Goal: Information Seeking & Learning: Find specific fact

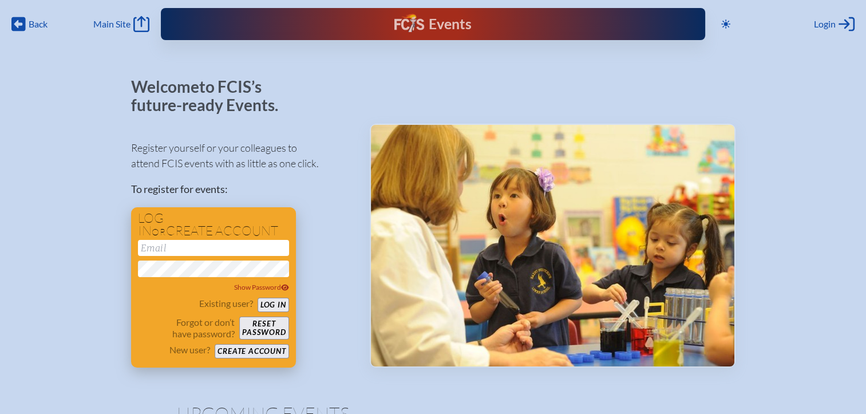
type input "[EMAIL_ADDRESS][DOMAIN_NAME]"
click at [275, 308] on button "Log in" at bounding box center [272, 305] width 31 height 14
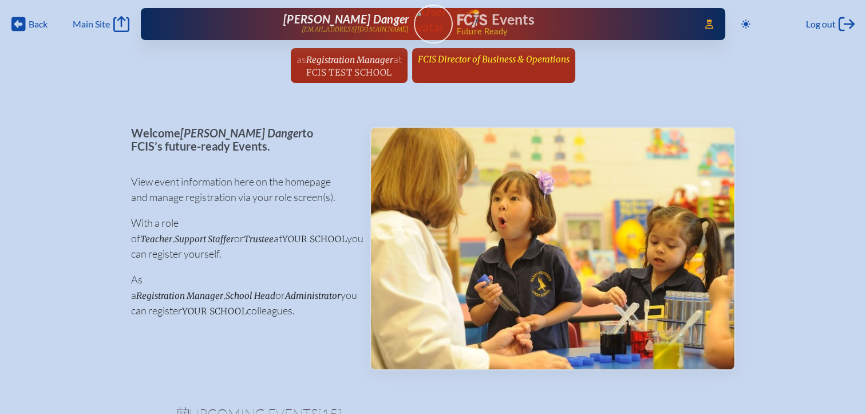
click at [481, 58] on span "FCIS Director of Business & Operations" at bounding box center [494, 59] width 152 height 11
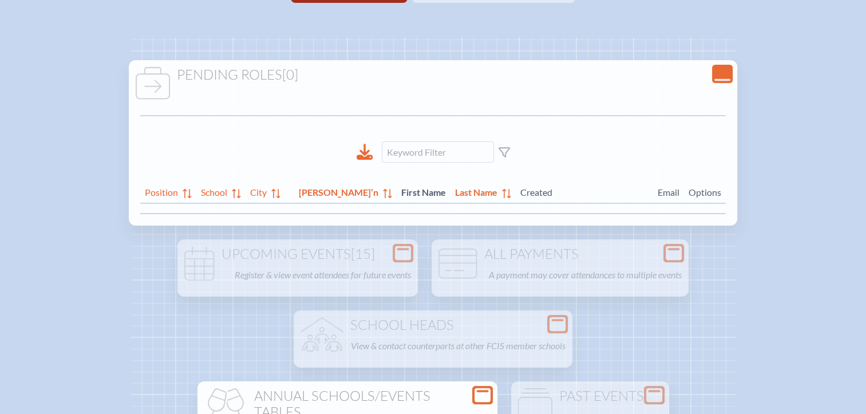
scroll to position [229, 0]
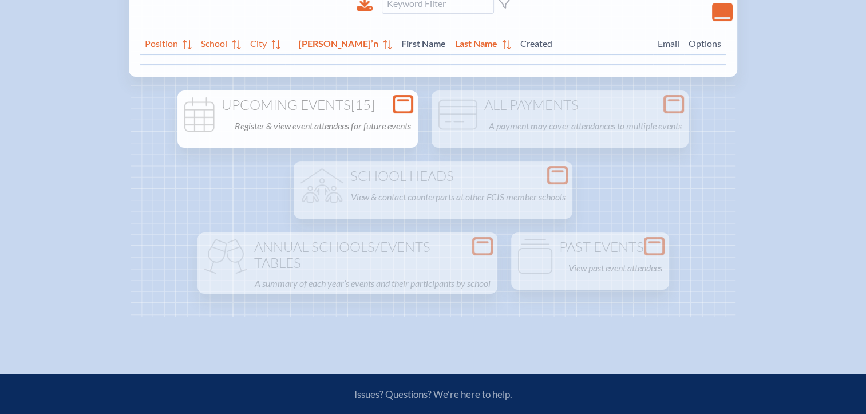
click at [404, 110] on icon "Open Console" at bounding box center [403, 104] width 16 height 16
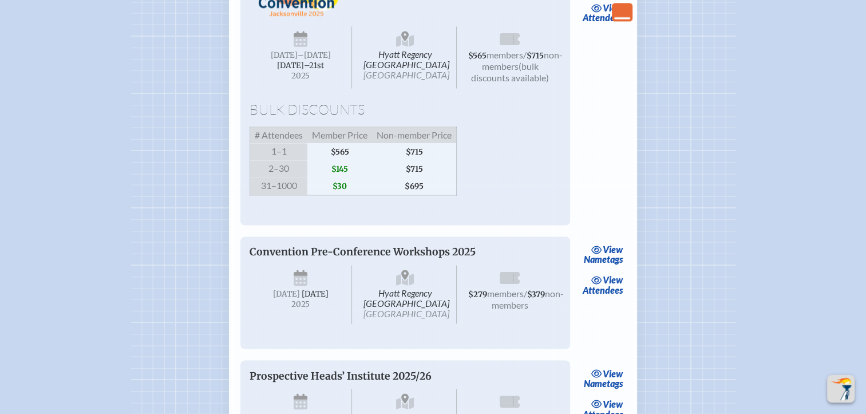
scroll to position [1774, 0]
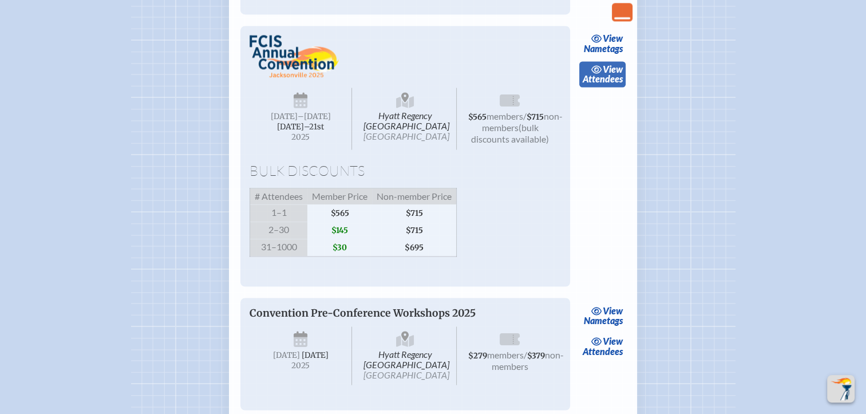
click at [617, 74] on span "view" at bounding box center [612, 69] width 20 height 11
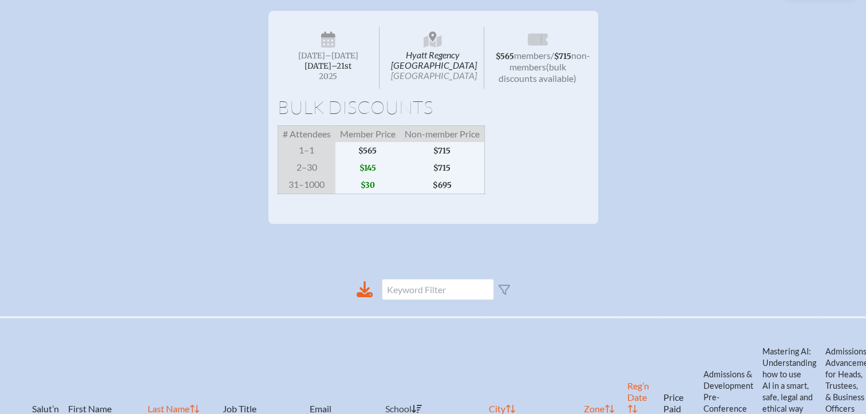
scroll to position [286, 9]
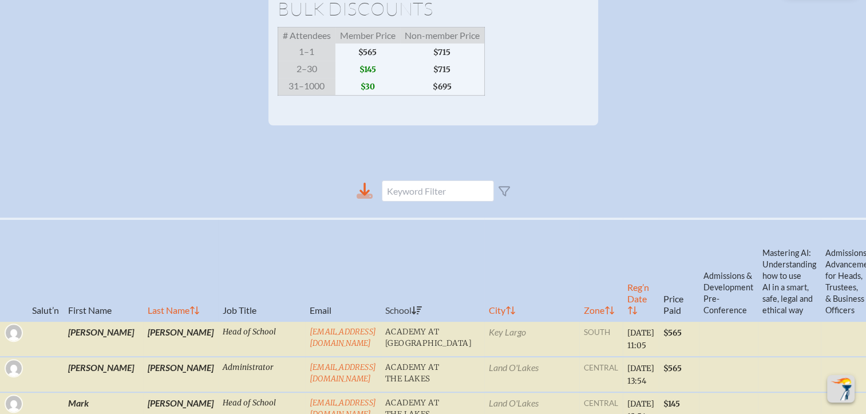
click at [364, 199] on icon at bounding box center [364, 191] width 16 height 16
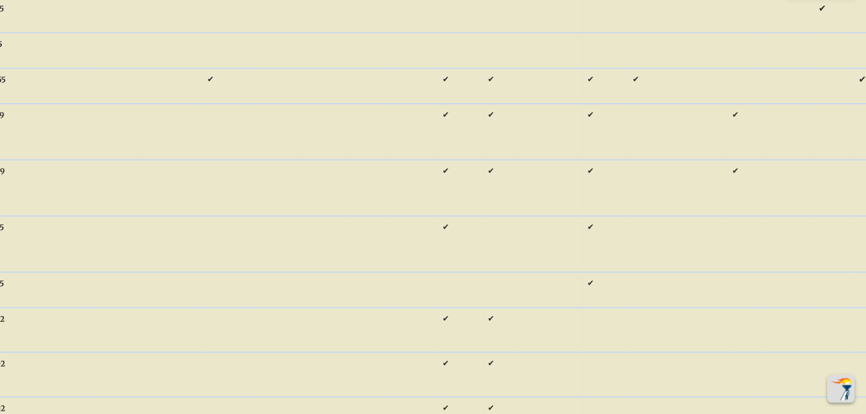
scroll to position [474, 9]
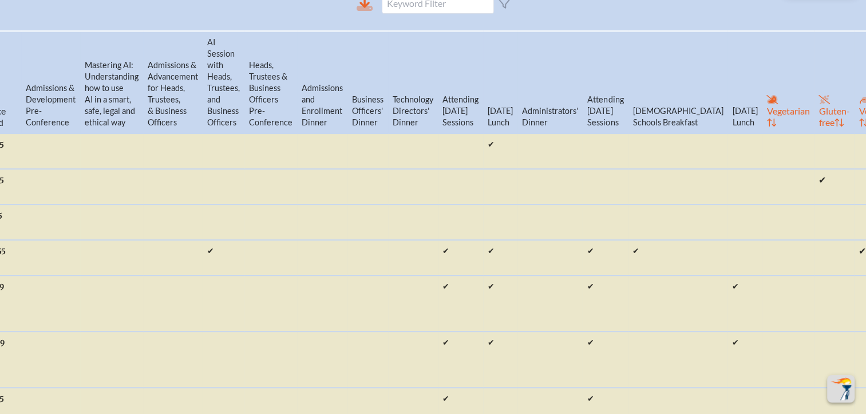
click at [358, 11] on icon at bounding box center [364, 8] width 16 height 5
click at [582, 88] on th "Attending [DATE] Sessions" at bounding box center [604, 82] width 45 height 102
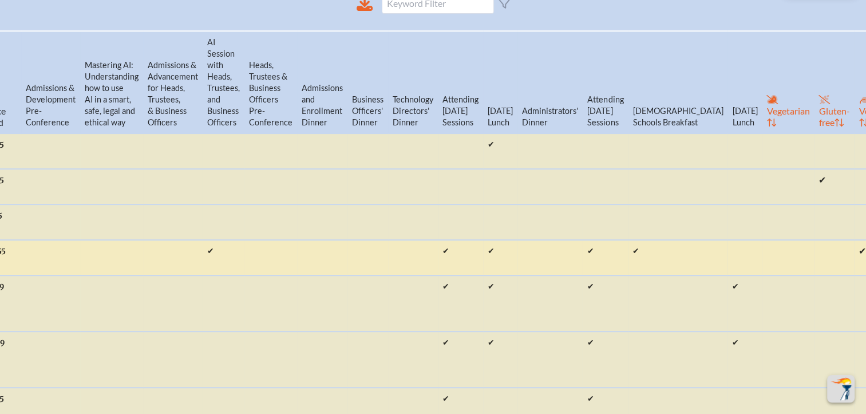
click at [632, 256] on span "✔" at bounding box center [635, 250] width 7 height 10
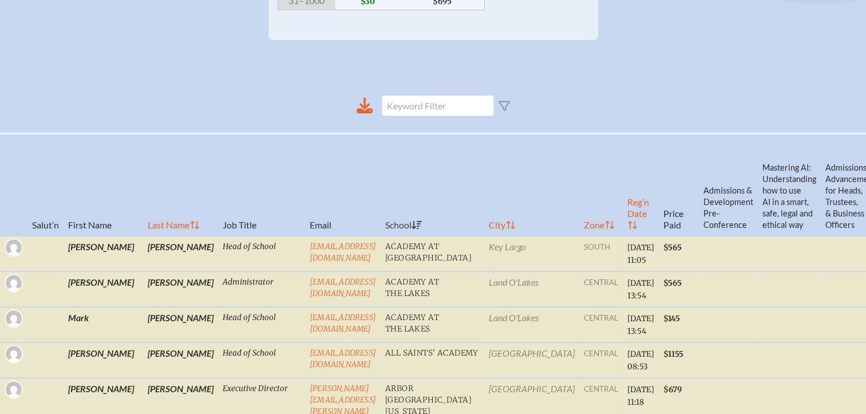
scroll to position [0, 0]
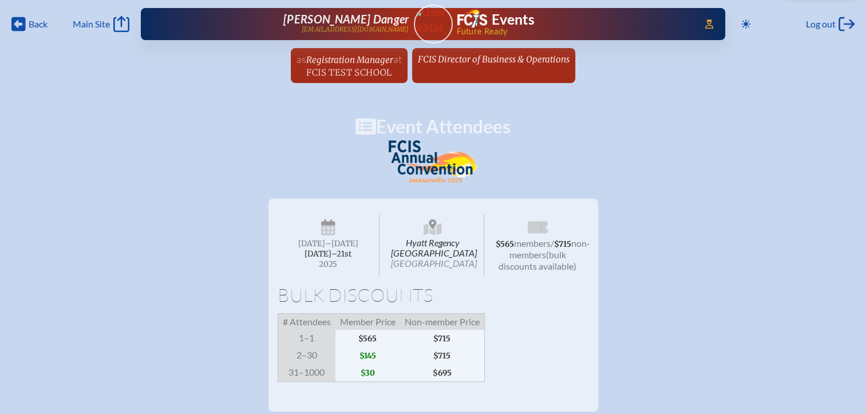
drag, startPoint x: 453, startPoint y: 65, endPoint x: 450, endPoint y: 87, distance: 22.0
click at [453, 65] on link "FCIS Director of Business & Operations since [DATE]" at bounding box center [493, 59] width 161 height 22
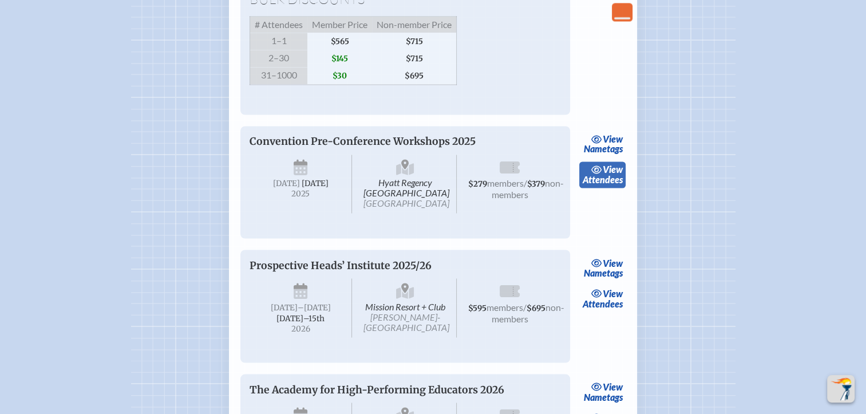
scroll to position [2003, 0]
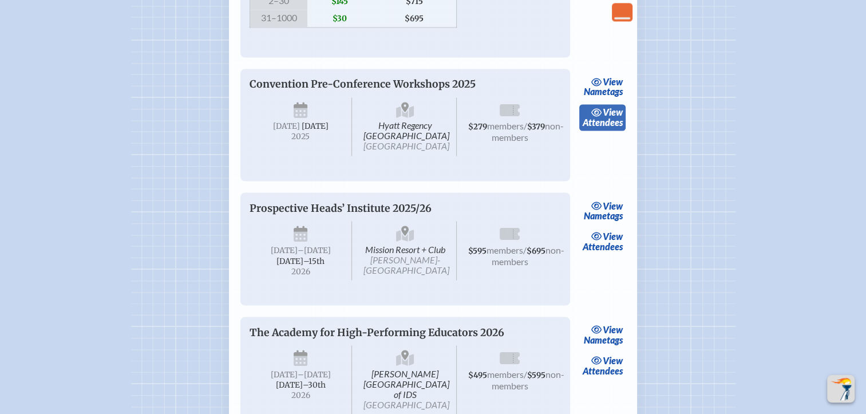
click at [605, 130] on link "view Attendees" at bounding box center [602, 117] width 46 height 26
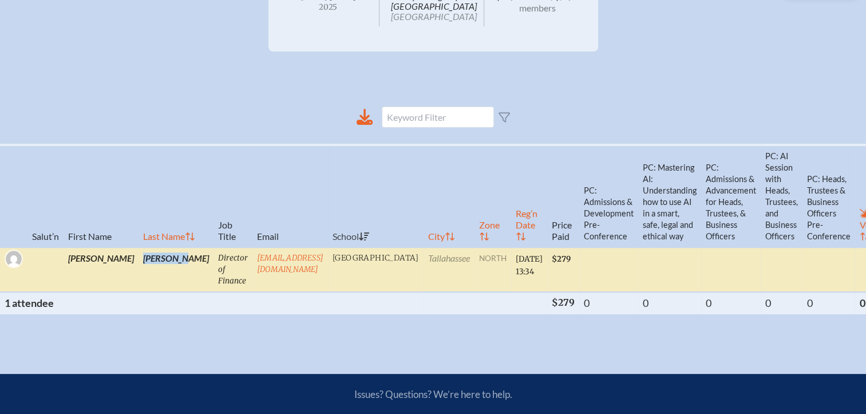
drag, startPoint x: 137, startPoint y: 264, endPoint x: 97, endPoint y: 270, distance: 39.9
click at [138, 270] on td "[PERSON_NAME]" at bounding box center [175, 269] width 75 height 45
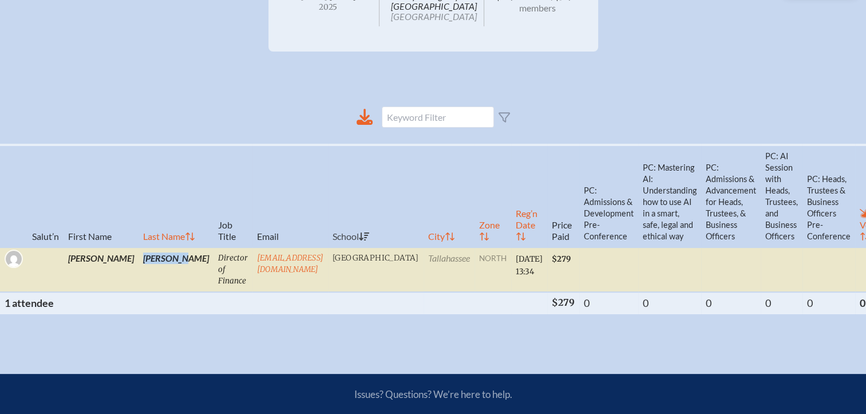
copy td "[PERSON_NAME]"
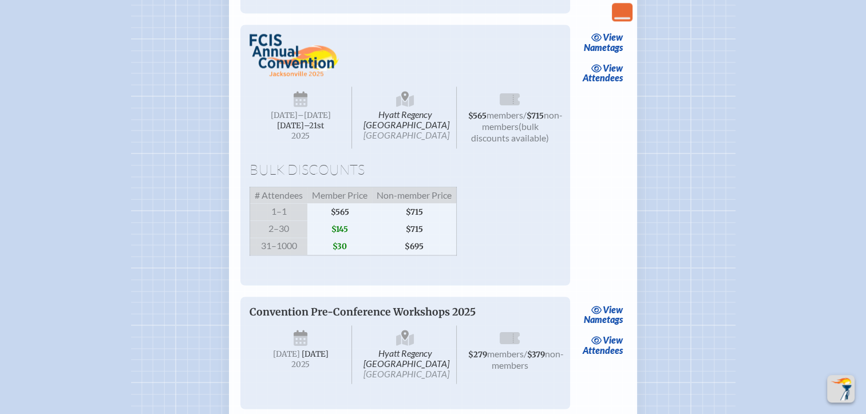
scroll to position [1774, 0]
click at [616, 88] on link "view Attendees" at bounding box center [602, 74] width 46 height 26
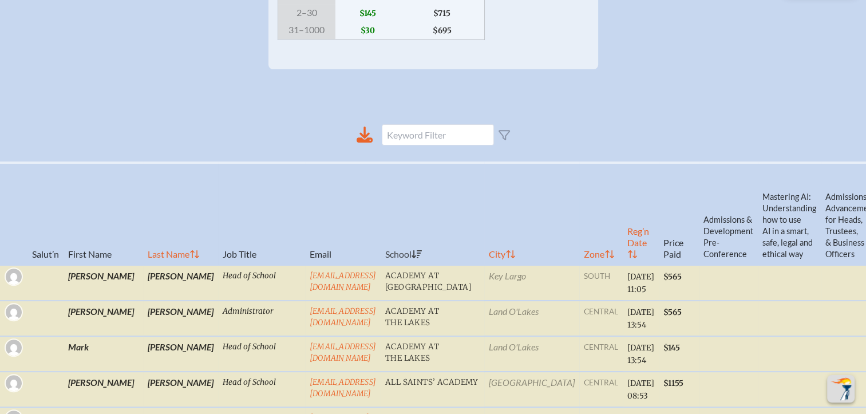
scroll to position [343, 0]
click at [362, 140] on icon at bounding box center [364, 133] width 16 height 16
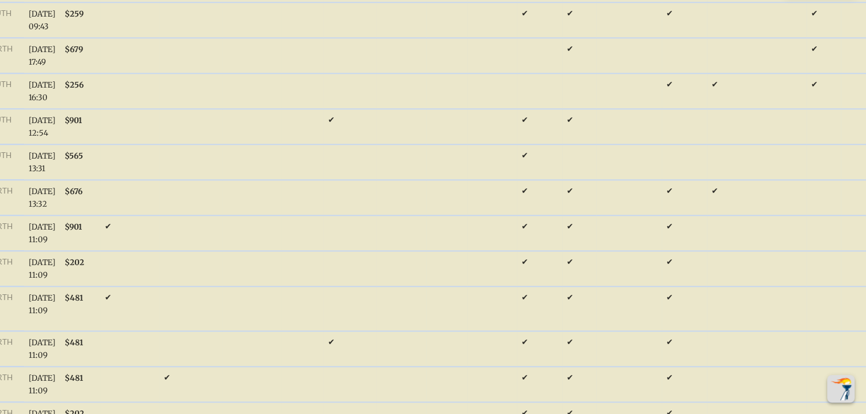
scroll to position [1218, 9]
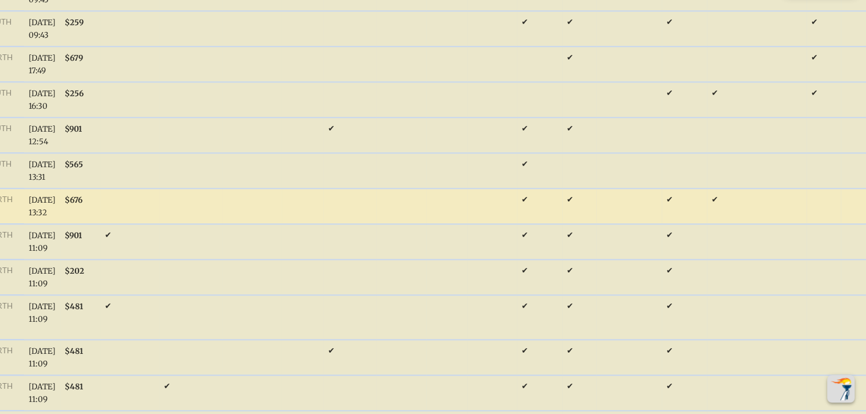
click at [707, 224] on td "✔" at bounding box center [757, 205] width 100 height 35
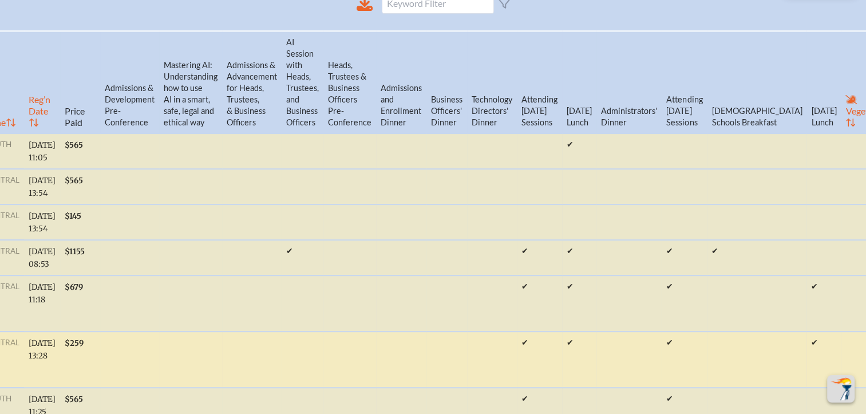
scroll to position [302, 0]
